Goal: Information Seeking & Learning: Learn about a topic

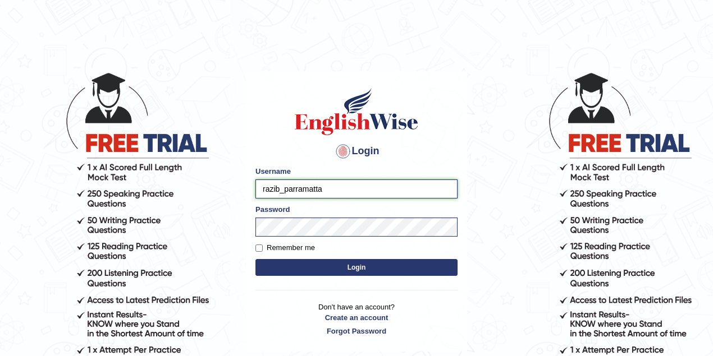
drag, startPoint x: 281, startPoint y: 190, endPoint x: 253, endPoint y: 189, distance: 27.5
click at [253, 189] on div "Login Please fix the following errors: Username razib_parramatta Password Remem…" at bounding box center [356, 211] width 221 height 281
type input "maitree_parramatta"
click at [350, 270] on button "Login" at bounding box center [356, 267] width 202 height 17
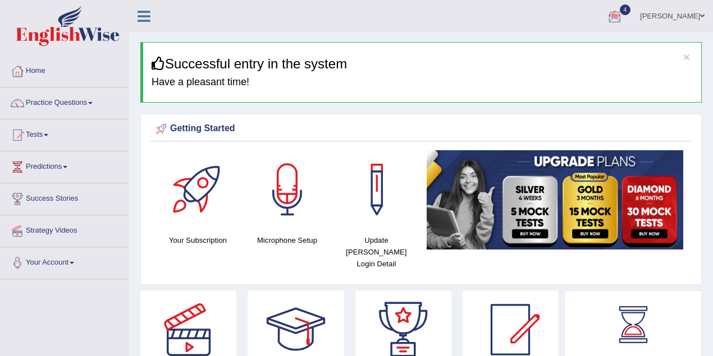
click at [695, 13] on link "Maitree Dhyani" at bounding box center [671, 14] width 81 height 29
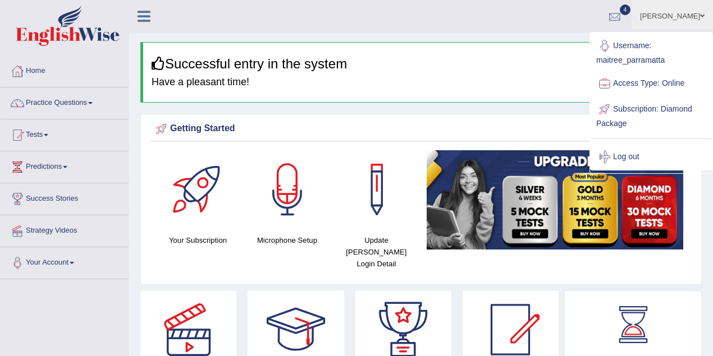
click at [550, 12] on ul "Maitree Dhyani Toggle navigation Username: maitree_parramatta Access Type: Onli…" at bounding box center [508, 16] width 409 height 32
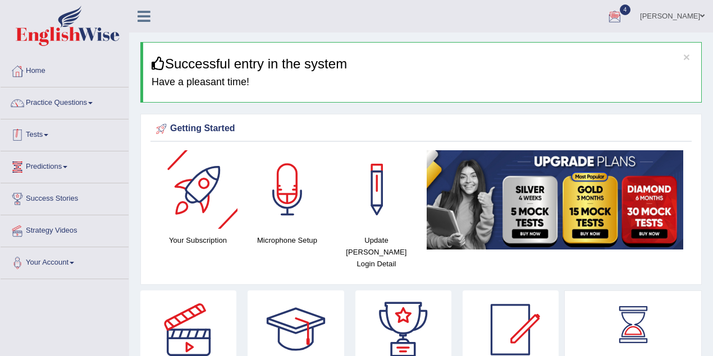
click at [58, 163] on link "Predictions" at bounding box center [65, 166] width 128 height 28
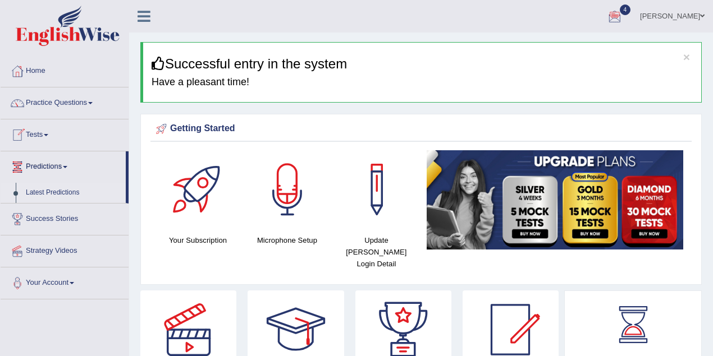
click at [62, 192] on link "Latest Predictions" at bounding box center [73, 193] width 105 height 20
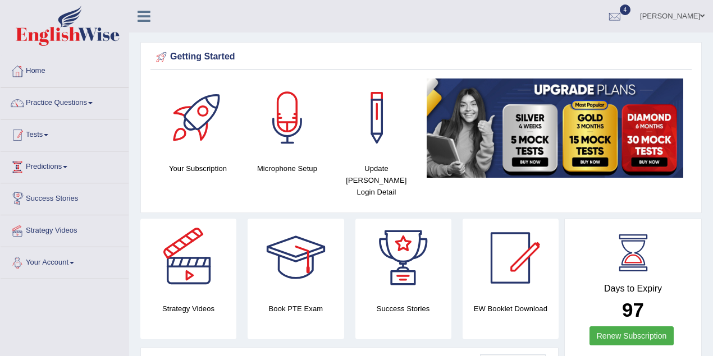
click at [50, 132] on link "Tests" at bounding box center [65, 134] width 128 height 28
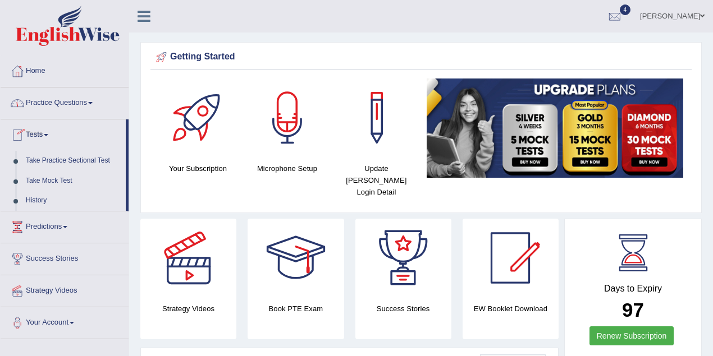
click at [62, 101] on link "Practice Questions" at bounding box center [65, 102] width 128 height 28
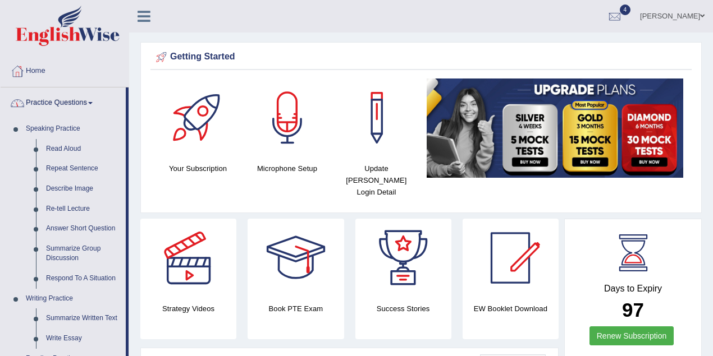
click at [71, 103] on link "Practice Questions" at bounding box center [63, 102] width 125 height 28
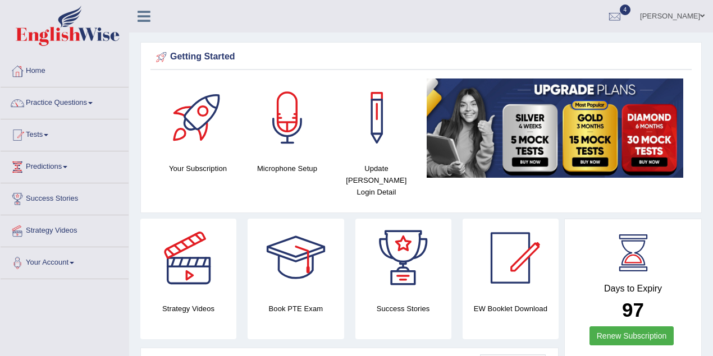
click at [681, 19] on link "[PERSON_NAME]" at bounding box center [671, 14] width 81 height 29
